Goal: Information Seeking & Learning: Find specific fact

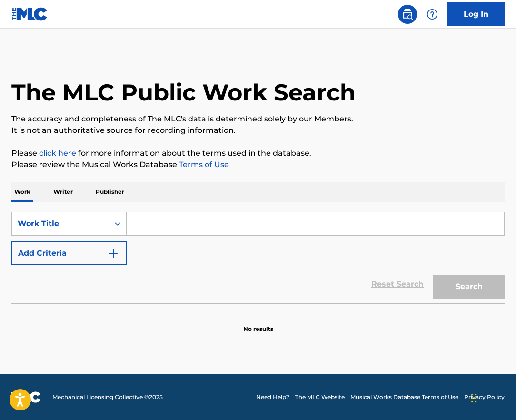
click at [153, 227] on input "Search Form" at bounding box center [316, 223] width 378 height 23
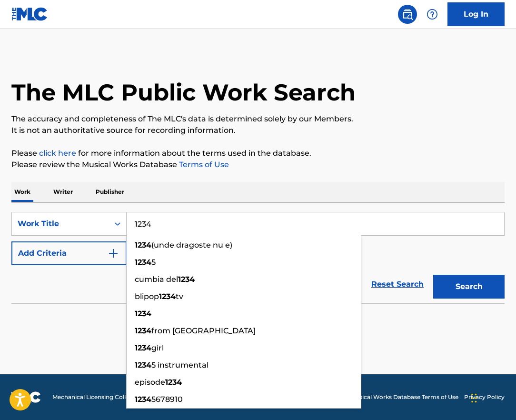
type input "1234"
click at [97, 330] on section "No results" at bounding box center [258, 321] width 494 height 25
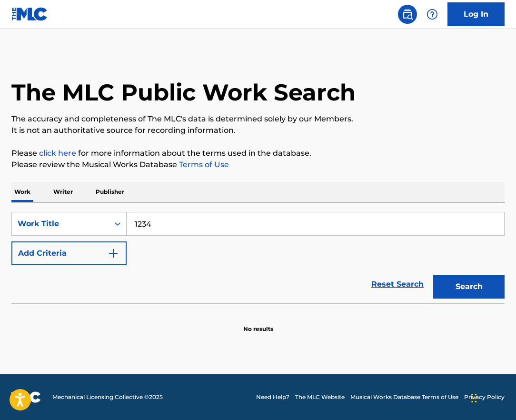
click at [97, 252] on button "Add Criteria" at bounding box center [68, 254] width 115 height 24
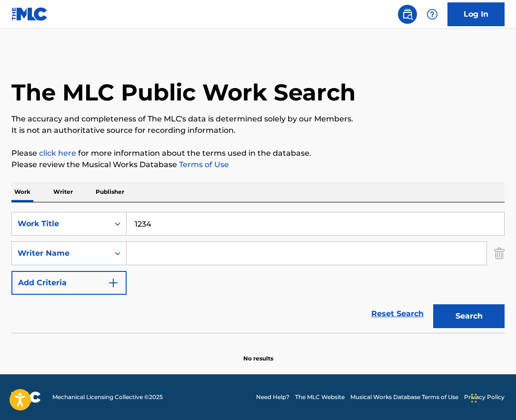
click at [154, 254] on input "Search Form" at bounding box center [307, 253] width 360 height 23
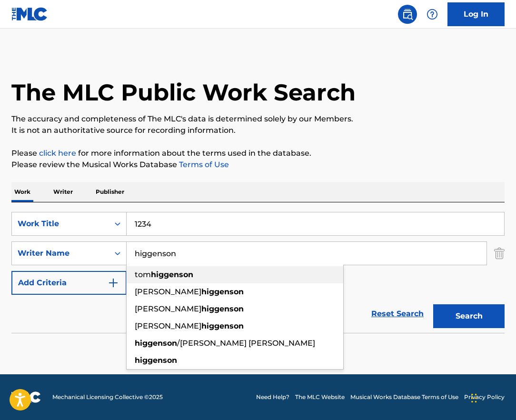
click at [149, 272] on span "tom" at bounding box center [143, 274] width 16 height 9
type input "[PERSON_NAME]"
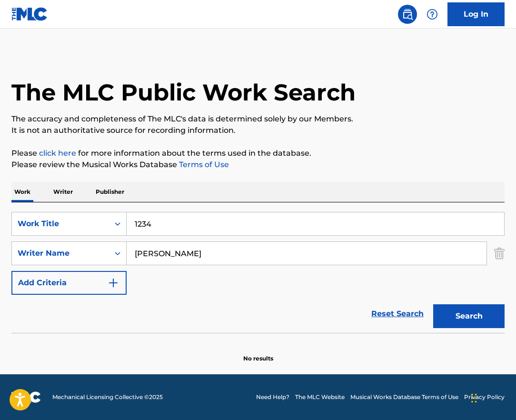
click at [452, 312] on button "Search" at bounding box center [468, 316] width 71 height 24
click at [488, 318] on button "Search" at bounding box center [468, 316] width 71 height 24
click at [137, 222] on input "1234" at bounding box center [316, 223] width 378 height 23
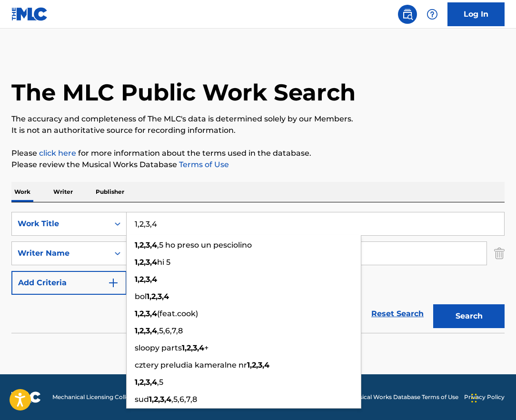
type input "1,2,3,4"
click at [101, 324] on div "Reset Search Search" at bounding box center [258, 314] width 494 height 38
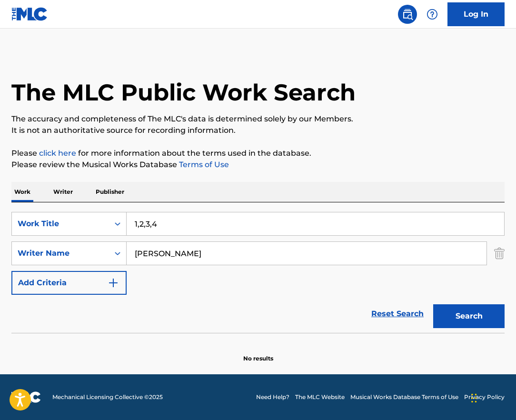
click at [460, 311] on button "Search" at bounding box center [468, 316] width 71 height 24
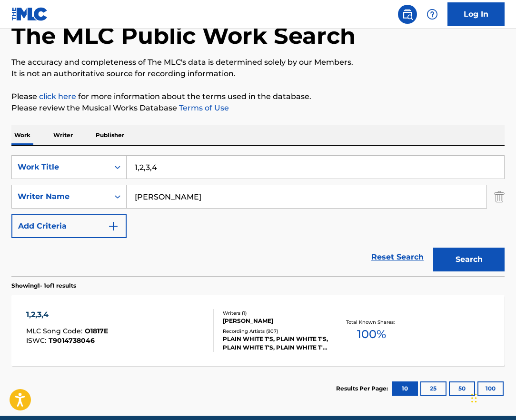
scroll to position [98, 0]
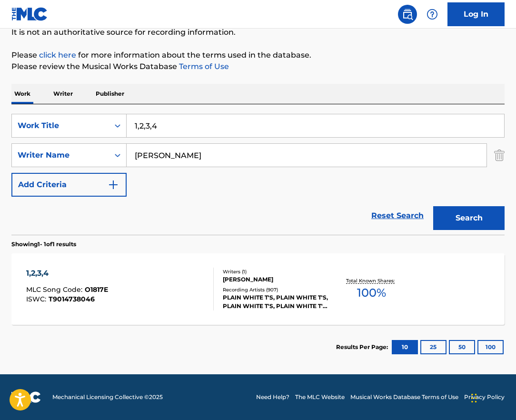
click at [182, 303] on div "1,2,3,4 MLC Song Code : O1817E ISWC : T9014738046" at bounding box center [120, 289] width 188 height 43
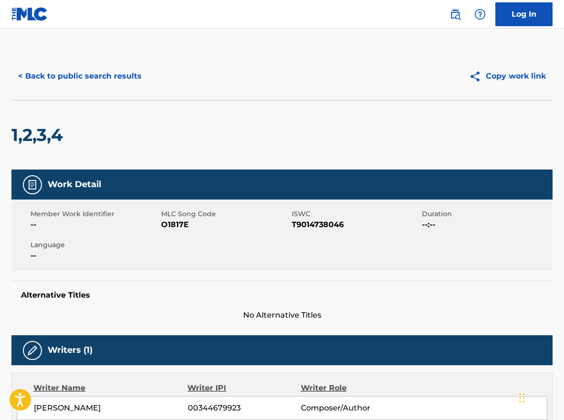
click at [23, 74] on button "< Back to public search results" at bounding box center [79, 76] width 137 height 24
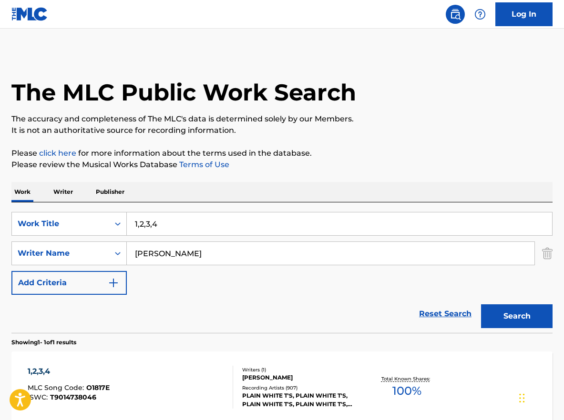
scroll to position [44, 0]
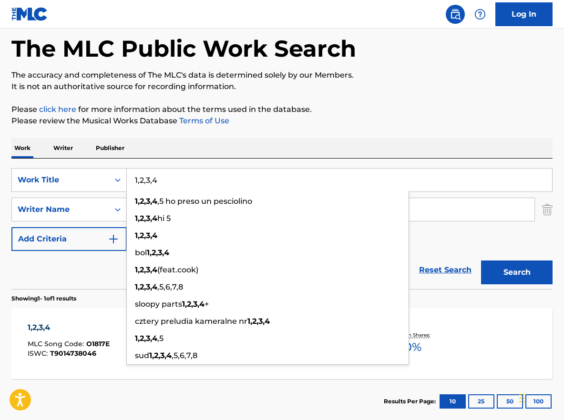
drag, startPoint x: 170, startPoint y: 188, endPoint x: 133, endPoint y: 181, distance: 37.2
click at [133, 181] on input "1,2,3,4" at bounding box center [339, 180] width 425 height 23
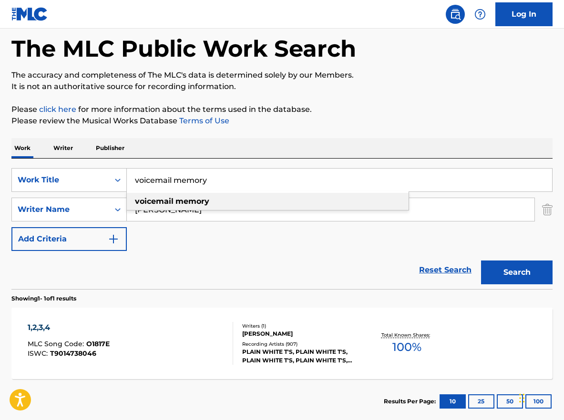
type input "voicemail memory"
click at [270, 205] on div "voicemail memory" at bounding box center [268, 201] width 282 height 17
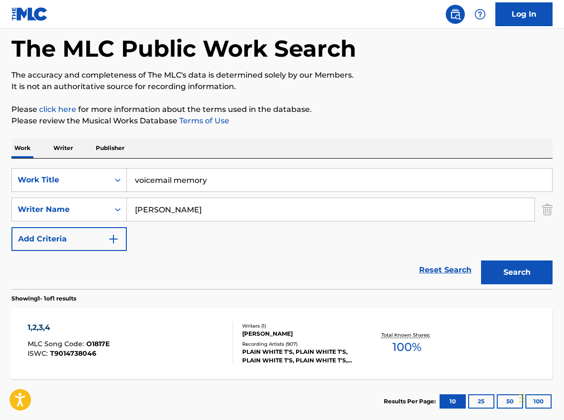
click at [493, 271] on button "Search" at bounding box center [516, 273] width 71 height 24
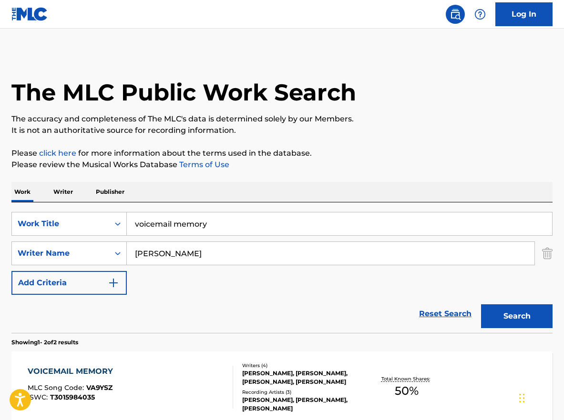
scroll to position [161, 0]
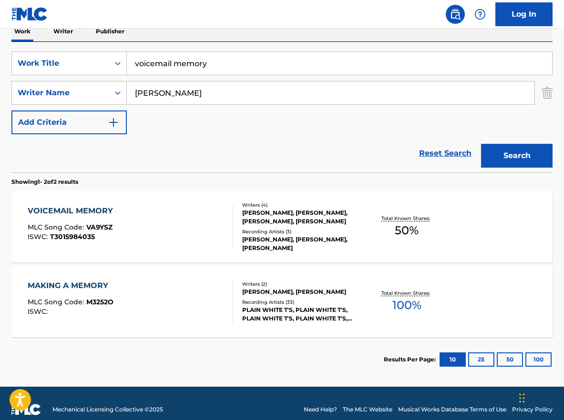
click at [161, 230] on div "VOICEMAIL MEMORY MLC Song Code : VA9YSZ ISWC : T3015984035" at bounding box center [130, 226] width 205 height 43
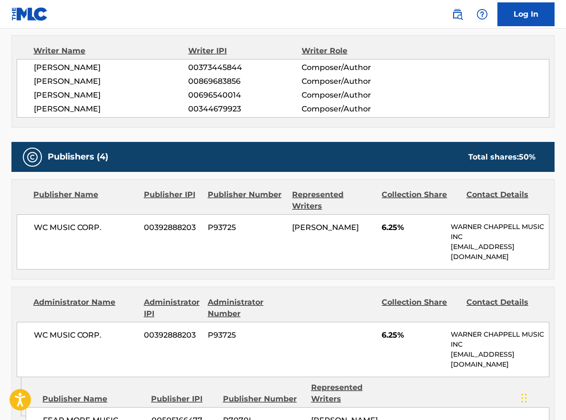
scroll to position [331, 0]
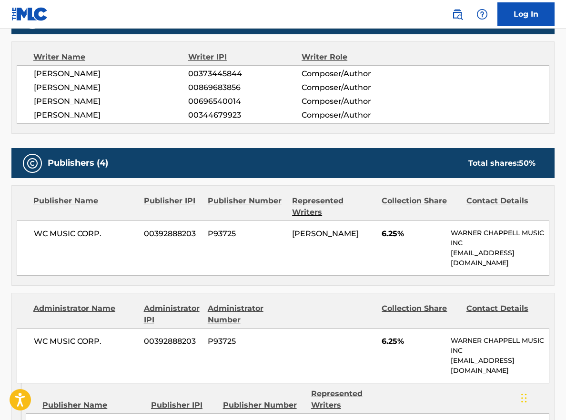
click at [209, 119] on span "00344679923" at bounding box center [244, 115] width 113 height 11
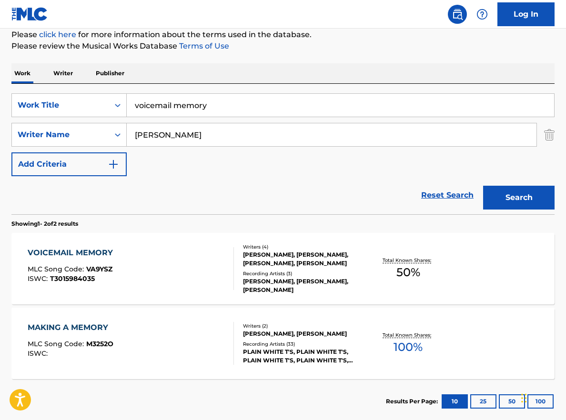
click at [178, 256] on div "VOICEMAIL MEMORY MLC Song Code : VA9YSZ ISWC : T3015984035" at bounding box center [131, 268] width 206 height 43
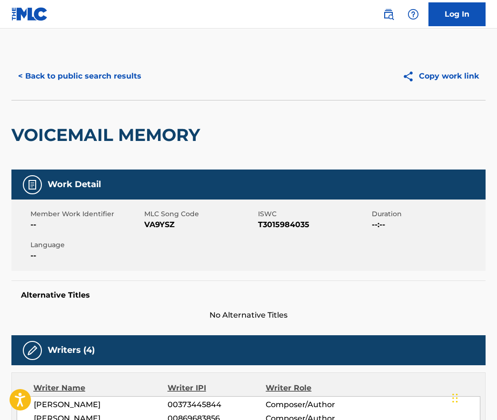
click at [85, 71] on button "< Back to public search results" at bounding box center [79, 76] width 137 height 24
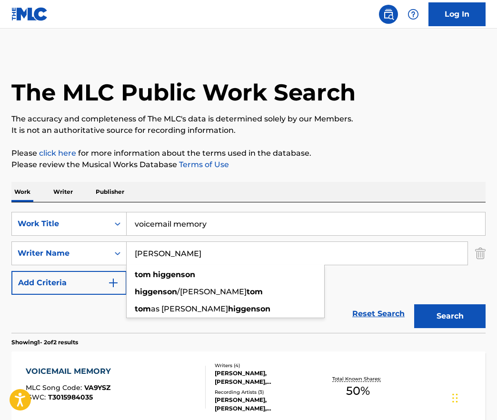
drag, startPoint x: 228, startPoint y: 259, endPoint x: 132, endPoint y: 252, distance: 95.5
click at [132, 252] on input "[PERSON_NAME]" at bounding box center [297, 253] width 341 height 23
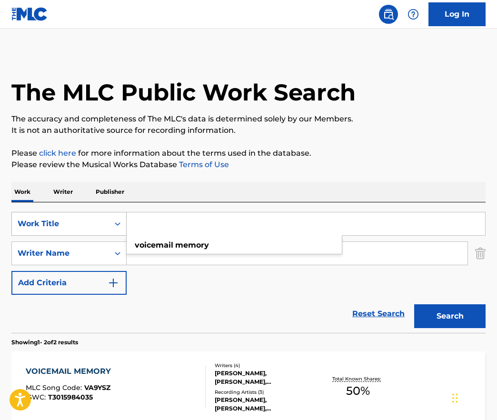
drag, startPoint x: 81, startPoint y: 227, endPoint x: 74, endPoint y: 227, distance: 7.6
click at [74, 227] on div "SearchWithCriteriab87fca26-2a8e-4a70-9e2a-14b737d0286e Work Title voicemail mem…" at bounding box center [248, 224] width 474 height 24
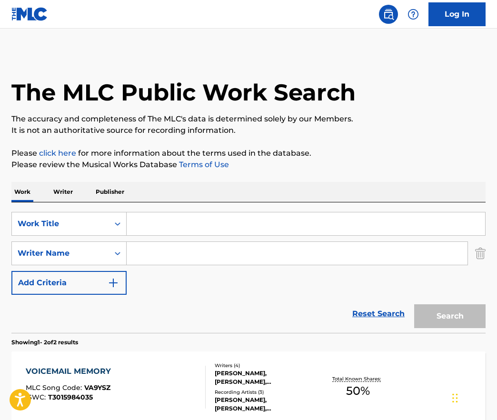
click at [189, 249] on input "Search Form" at bounding box center [297, 253] width 341 height 23
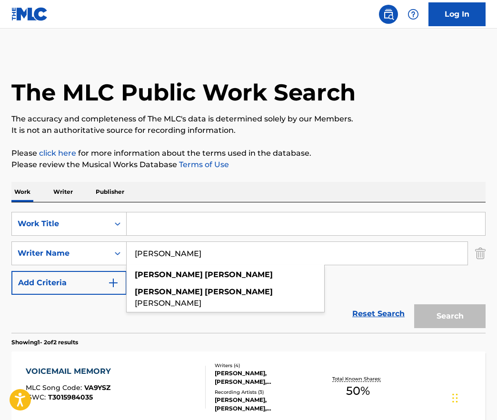
click at [207, 277] on div "[PERSON_NAME]" at bounding box center [226, 274] width 198 height 17
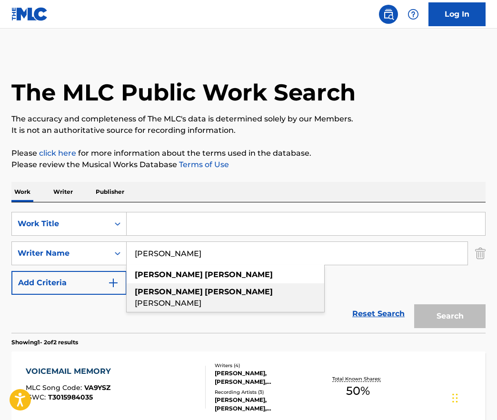
click at [206, 287] on div "[PERSON_NAME]" at bounding box center [226, 297] width 198 height 29
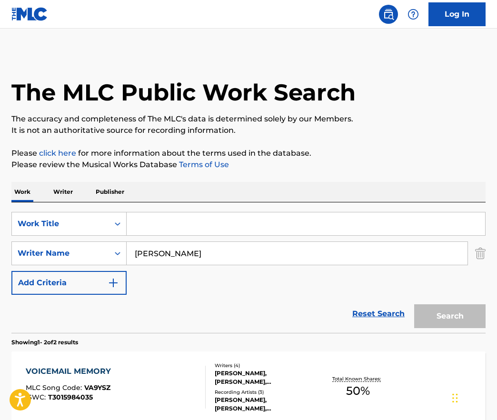
click at [192, 254] on input "[PERSON_NAME]" at bounding box center [297, 253] width 341 height 23
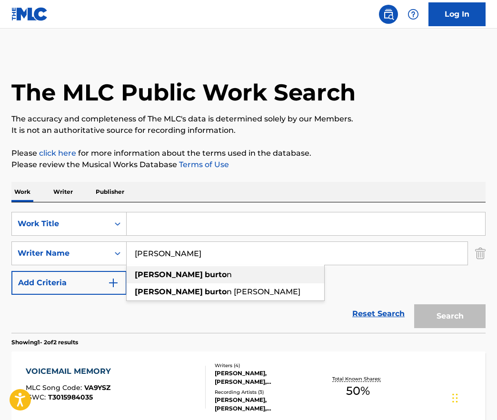
click at [237, 274] on div "[PERSON_NAME] n" at bounding box center [226, 274] width 198 height 17
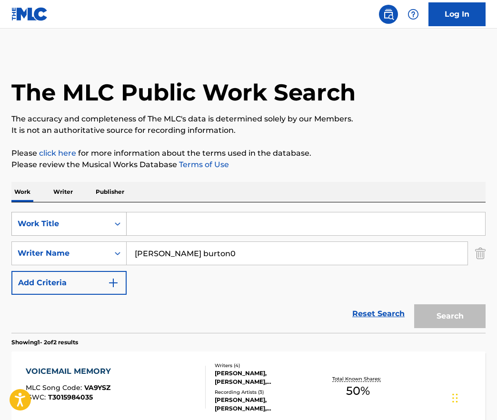
type input "[PERSON_NAME] burton0"
click at [116, 224] on icon "Search Form" at bounding box center [118, 223] width 6 height 3
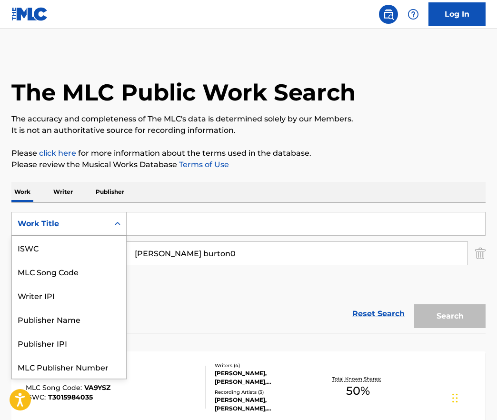
scroll to position [24, 0]
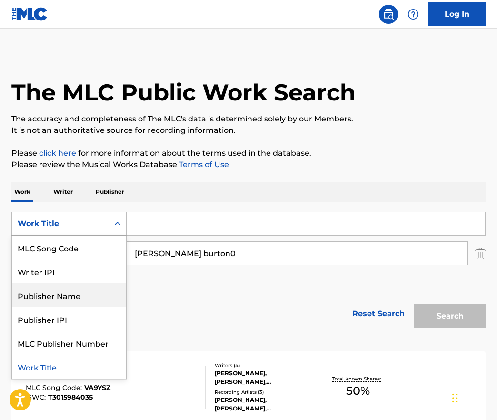
drag, startPoint x: 95, startPoint y: 295, endPoint x: 103, endPoint y: 283, distance: 13.7
click at [95, 295] on div "Publisher Name" at bounding box center [69, 295] width 114 height 24
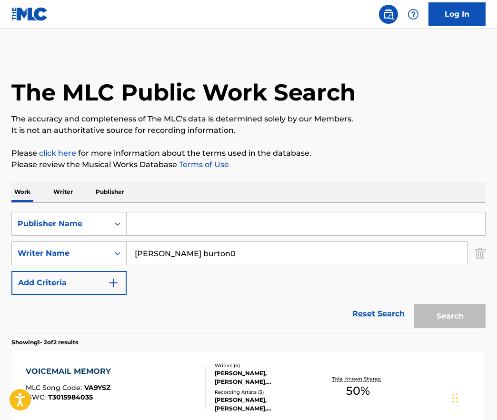
click at [146, 230] on input "Search Form" at bounding box center [306, 223] width 359 height 23
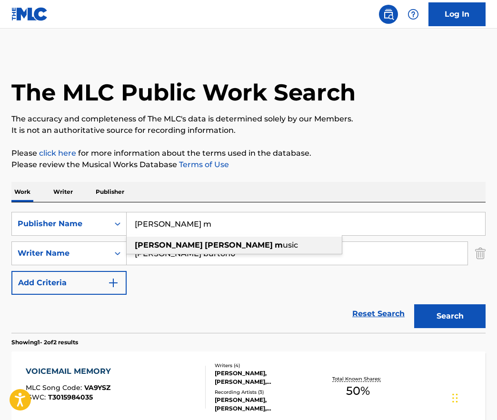
click at [262, 247] on div "[PERSON_NAME] m usic" at bounding box center [234, 245] width 215 height 17
type input "[PERSON_NAME] music"
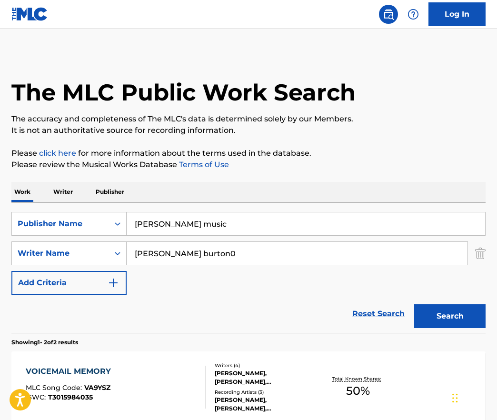
click at [223, 253] on input "[PERSON_NAME] burton0" at bounding box center [297, 253] width 341 height 23
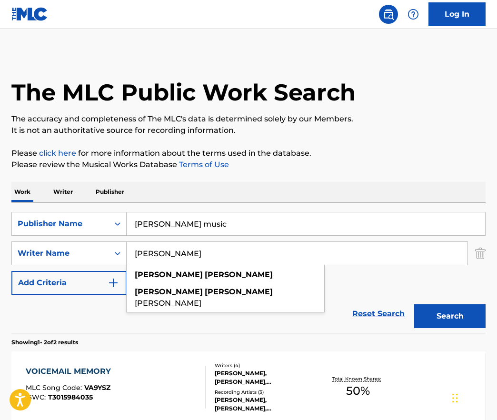
type input "[PERSON_NAME]"
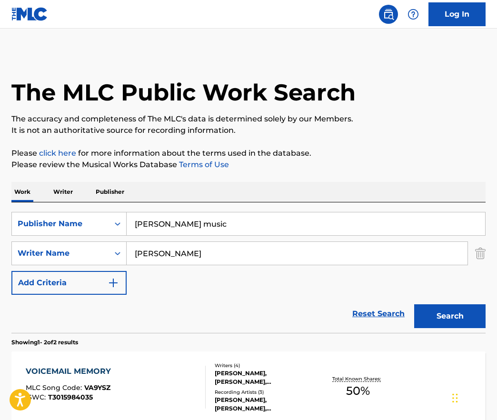
click at [457, 319] on button "Search" at bounding box center [449, 316] width 71 height 24
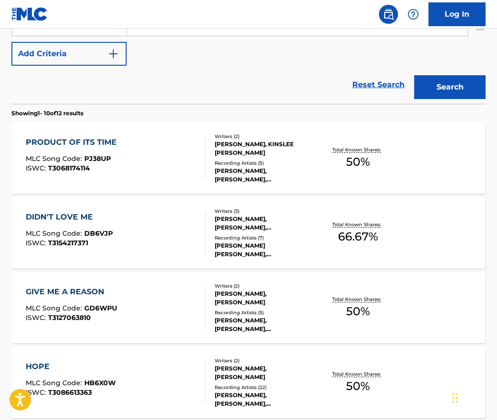
scroll to position [279, 0]
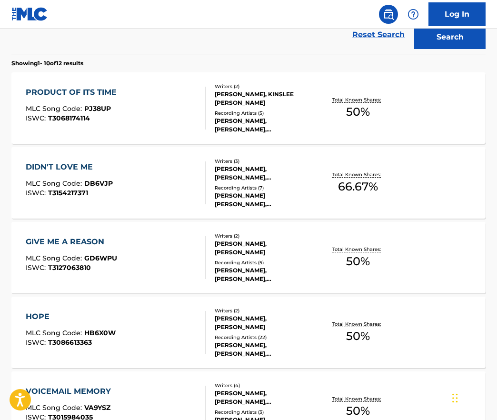
click at [130, 186] on div "DIDN'T LOVE ME MLC Song Code : DB6VJP ISWC : T3154217371" at bounding box center [116, 182] width 180 height 43
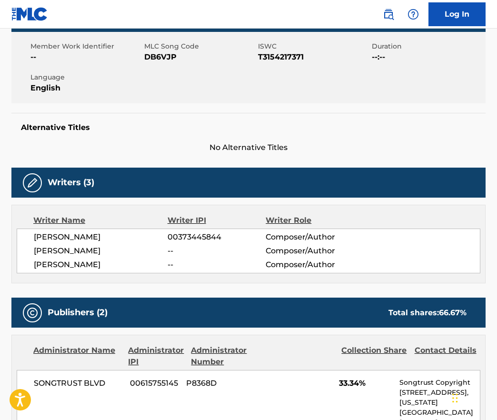
scroll to position [81, 0]
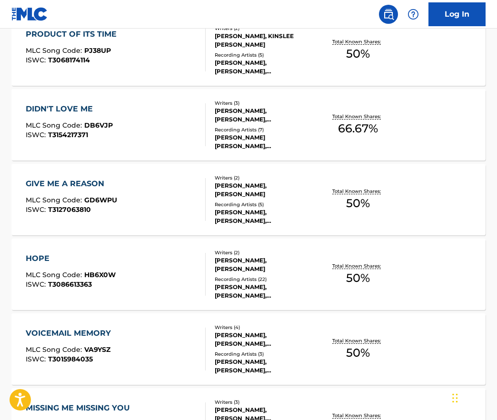
scroll to position [343, 0]
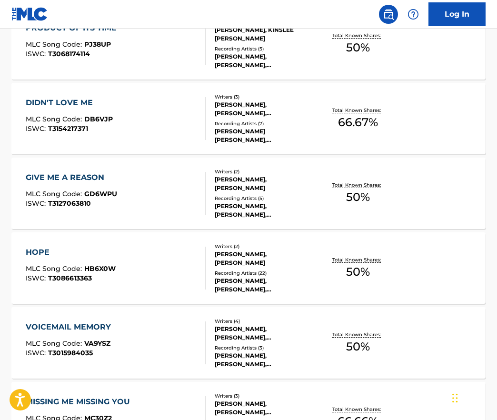
click at [162, 284] on div "HOPE MLC Song Code : HB6X0W ISWC : T3086613363" at bounding box center [116, 268] width 180 height 43
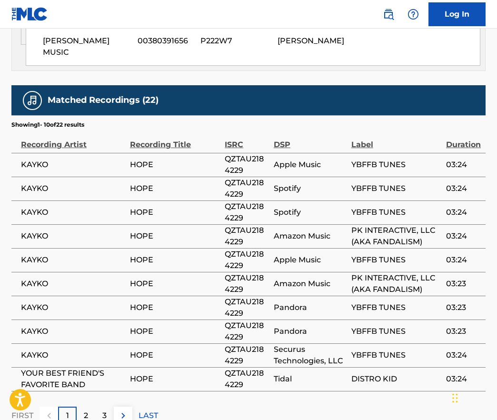
scroll to position [644, 0]
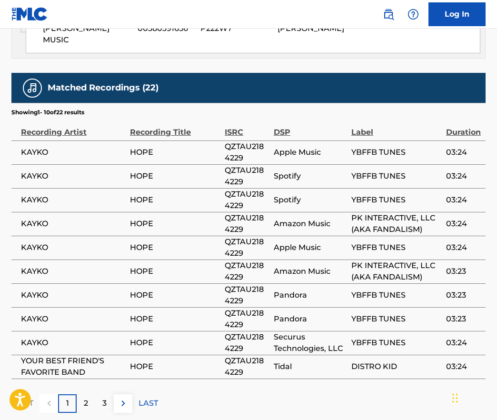
click at [87, 398] on p "2" at bounding box center [86, 403] width 4 height 11
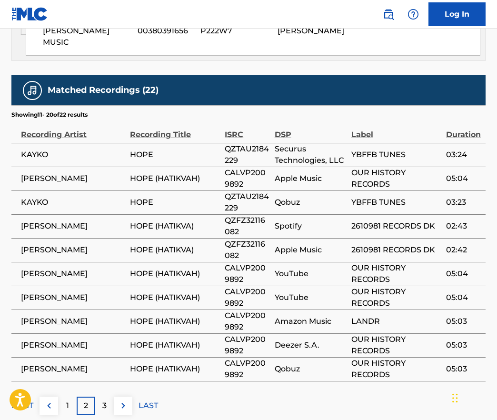
scroll to position [648, 0]
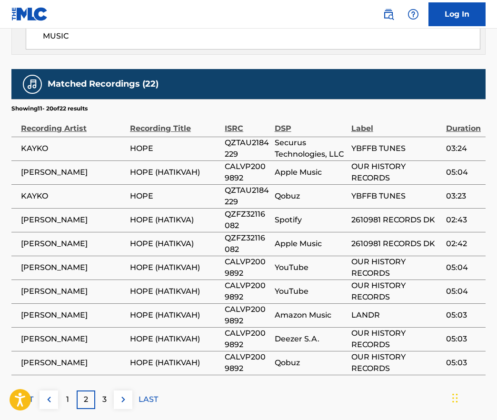
click at [105, 394] on p "3" at bounding box center [104, 399] width 4 height 11
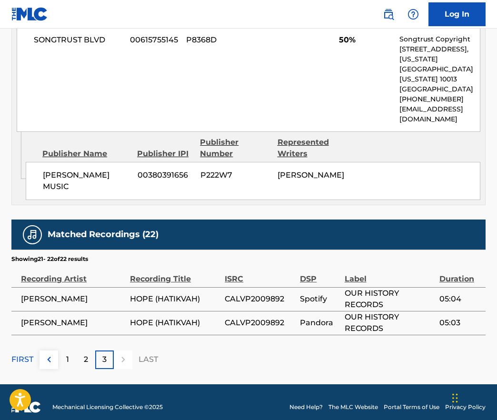
scroll to position [492, 0]
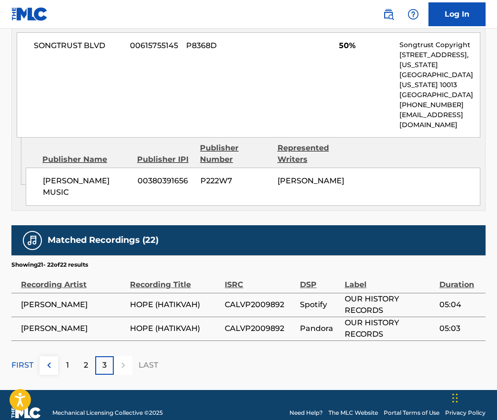
click at [86, 360] on p "2" at bounding box center [86, 365] width 4 height 11
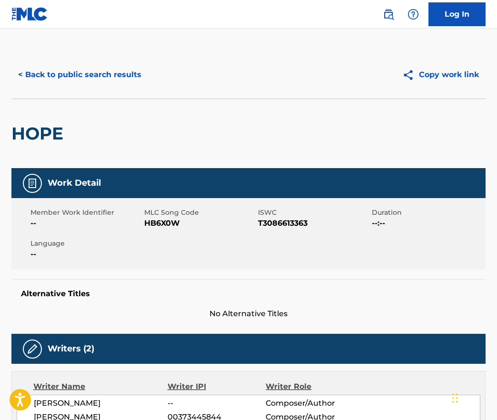
scroll to position [0, 0]
